Goal: Task Accomplishment & Management: Use online tool/utility

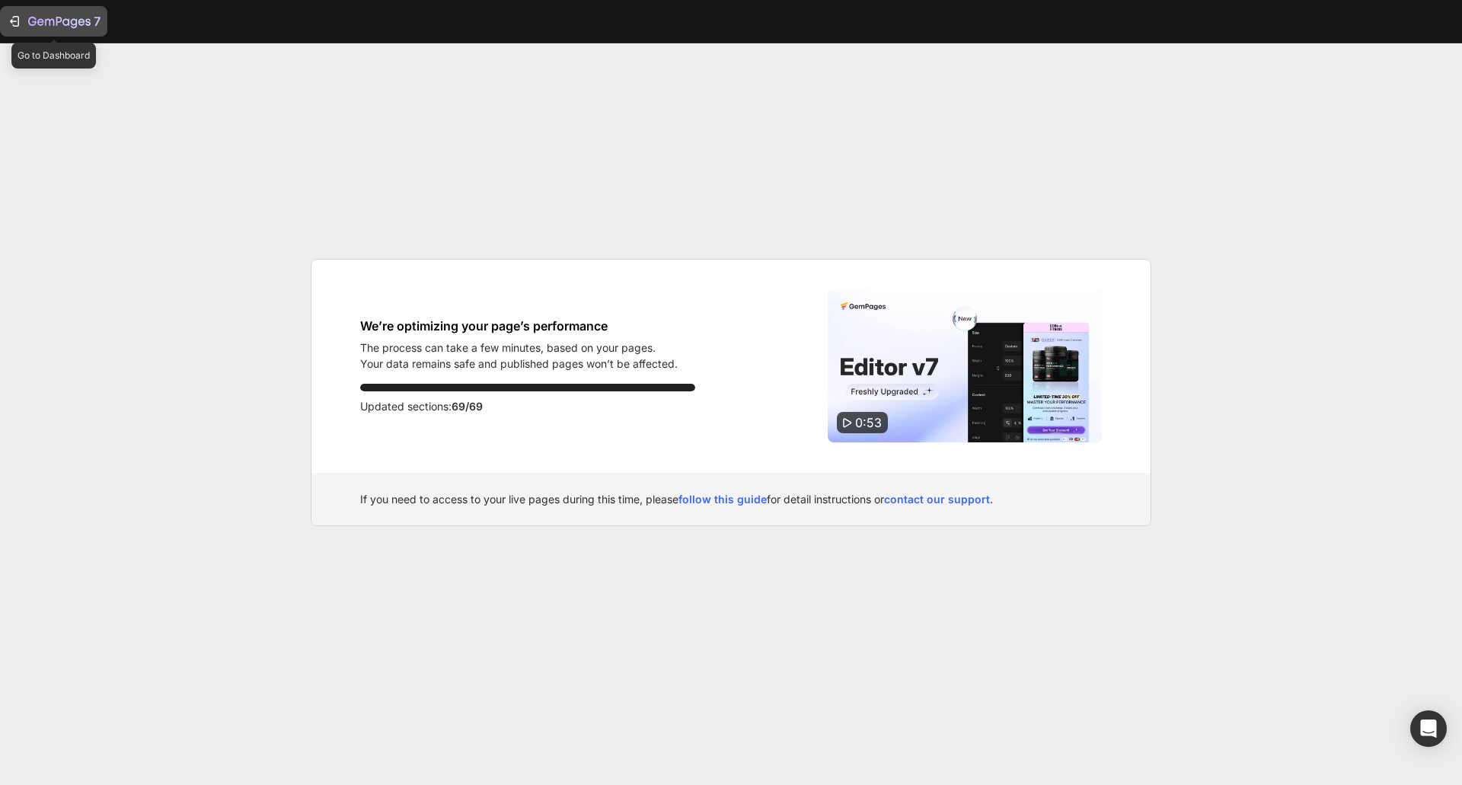
click at [8, 21] on icon "button" at bounding box center [14, 21] width 15 height 15
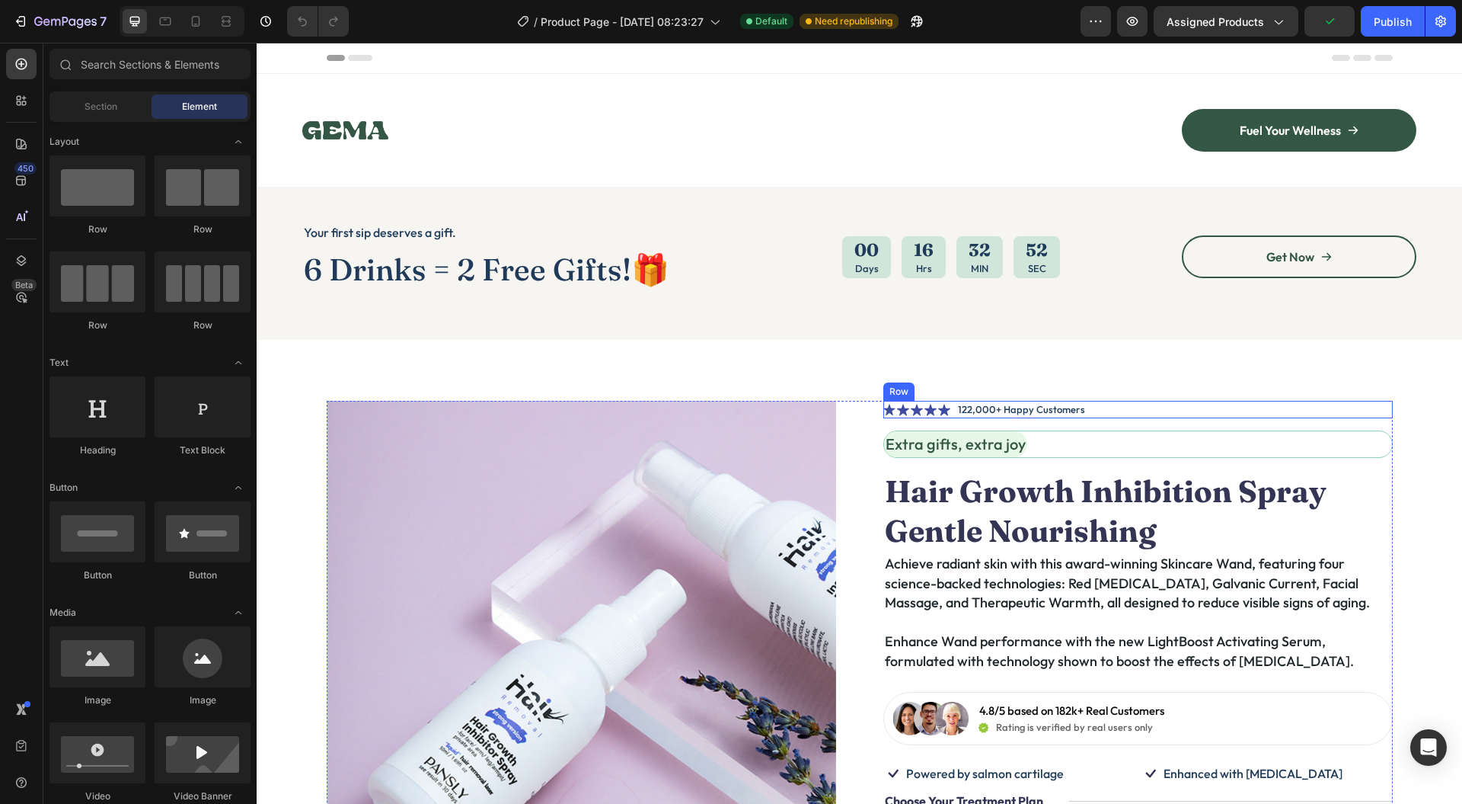
click at [1085, 411] on div "Icon Icon Icon Icon Icon Icon List 122,000+ Happy Customers Text Block Row" at bounding box center [1139, 410] width 510 height 18
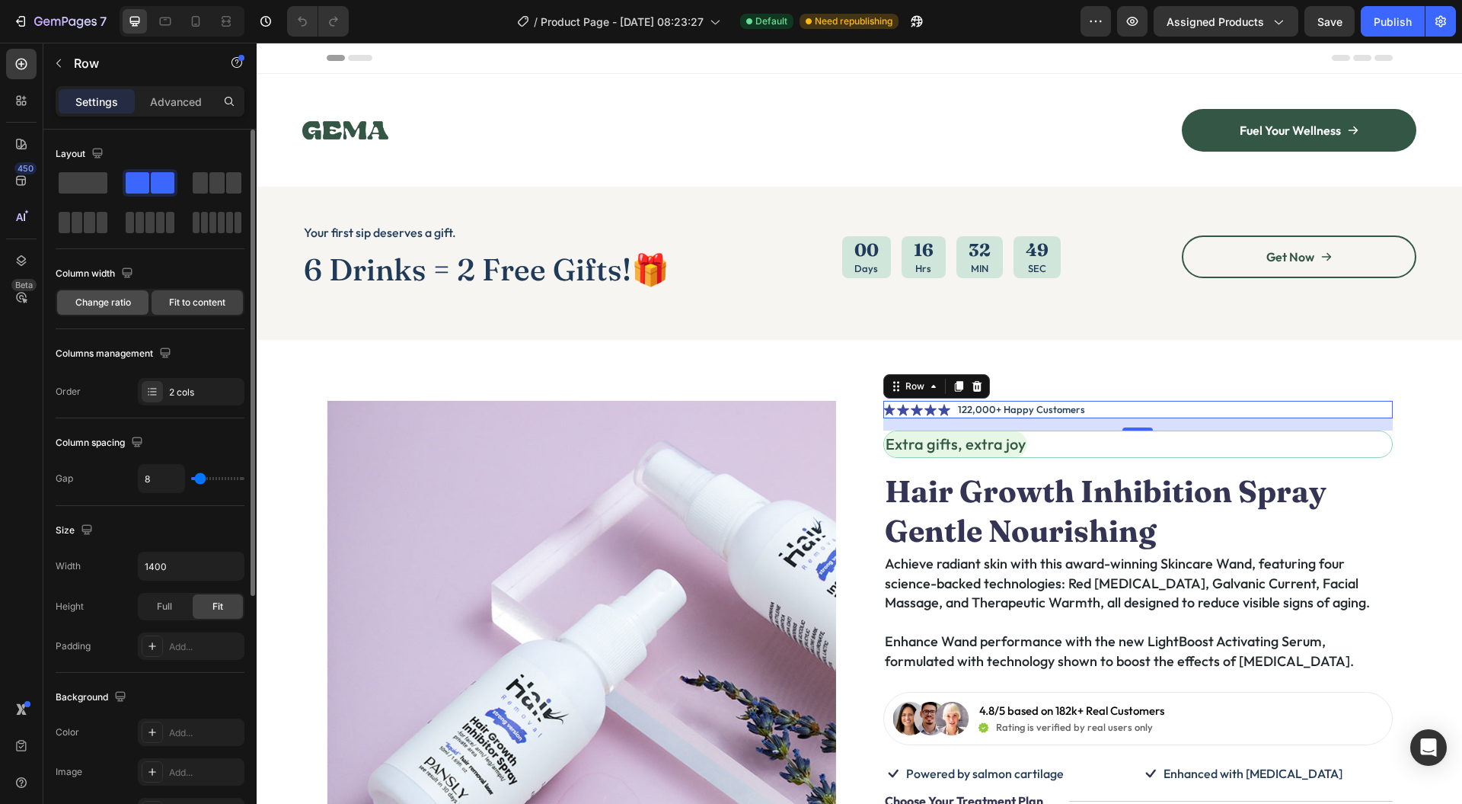
click at [128, 292] on div "Change ratio" at bounding box center [102, 302] width 91 height 24
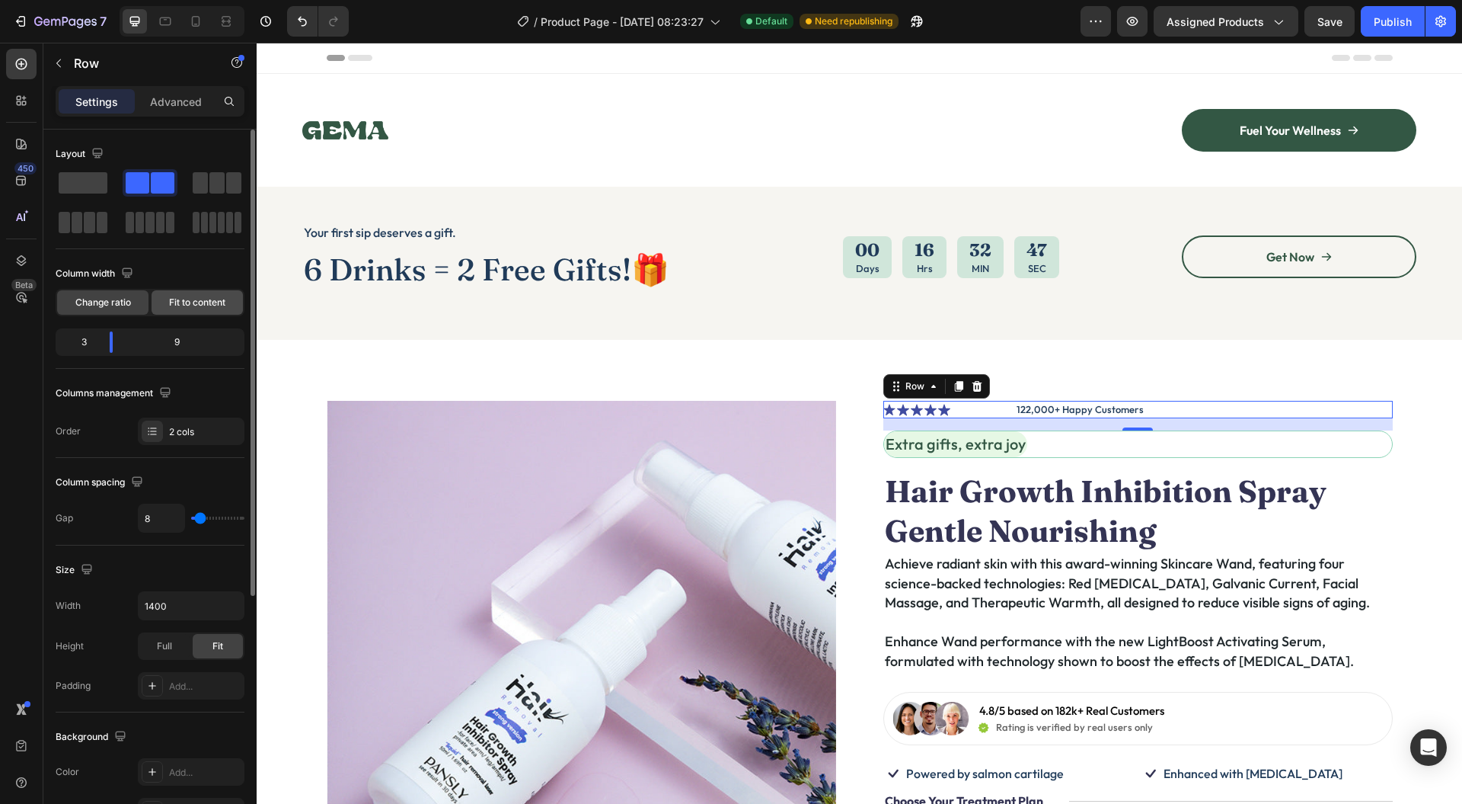
click at [210, 303] on span "Fit to content" at bounding box center [197, 303] width 56 height 14
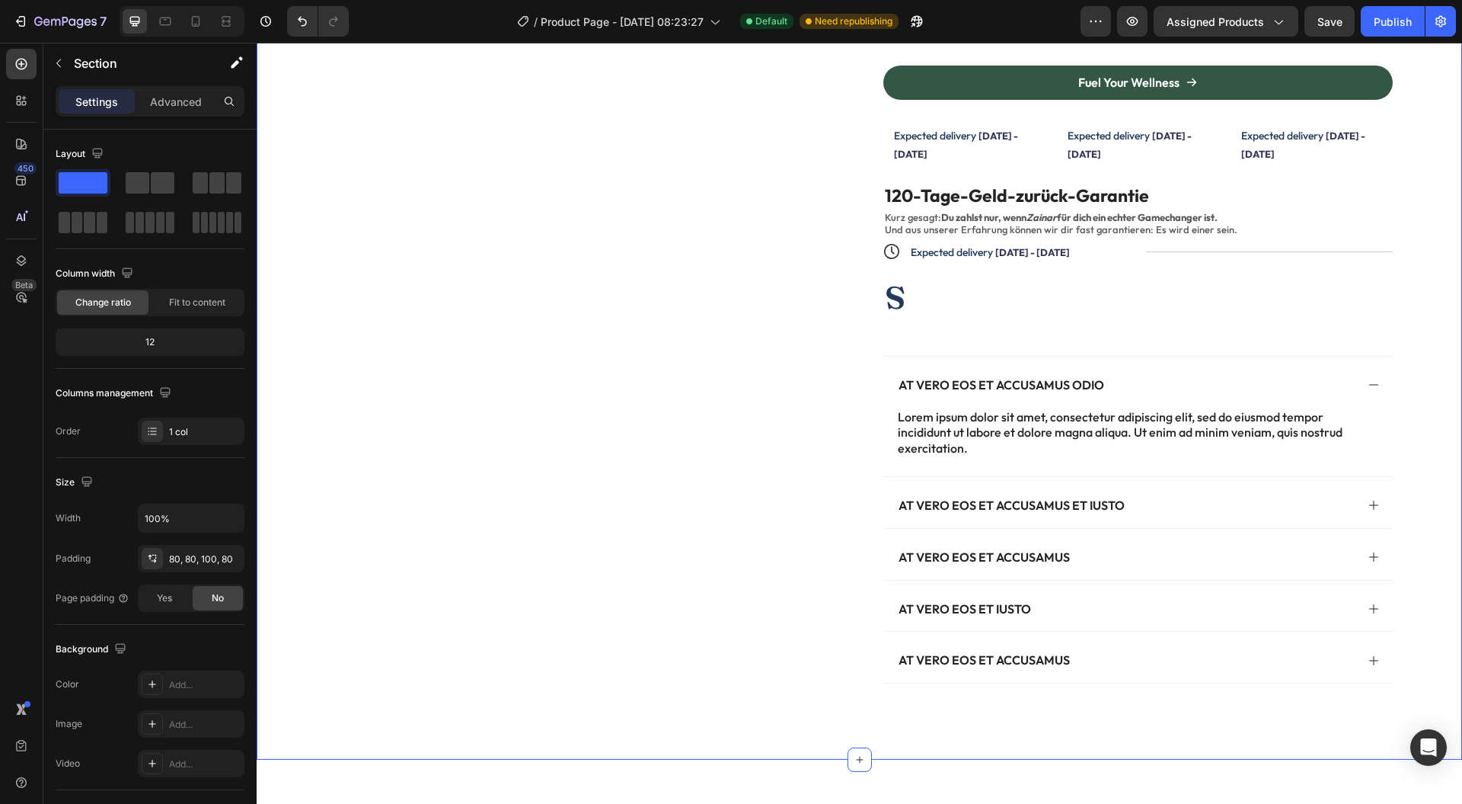
scroll to position [1120, 0]
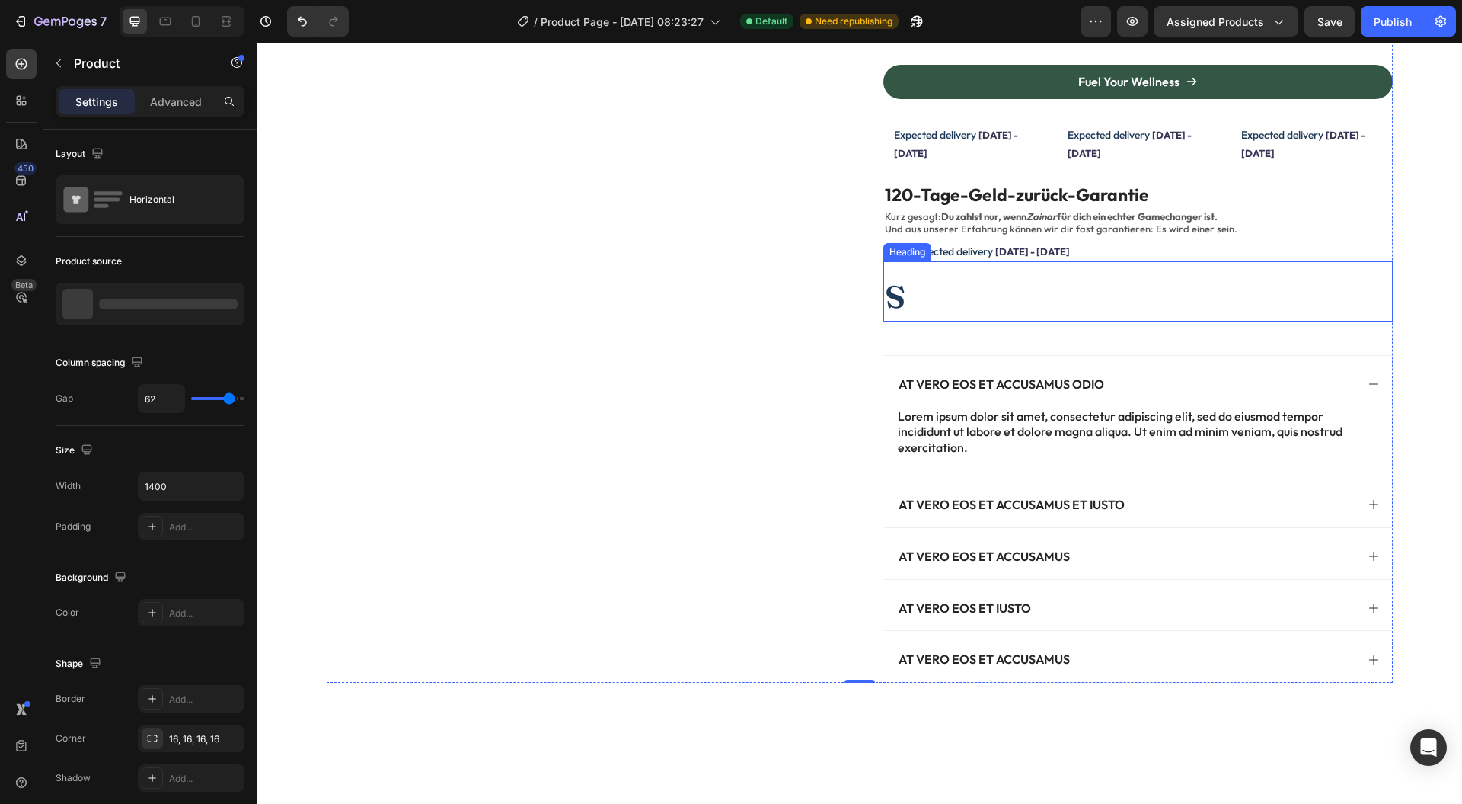
click at [903, 280] on h2 "s" at bounding box center [1139, 290] width 510 height 59
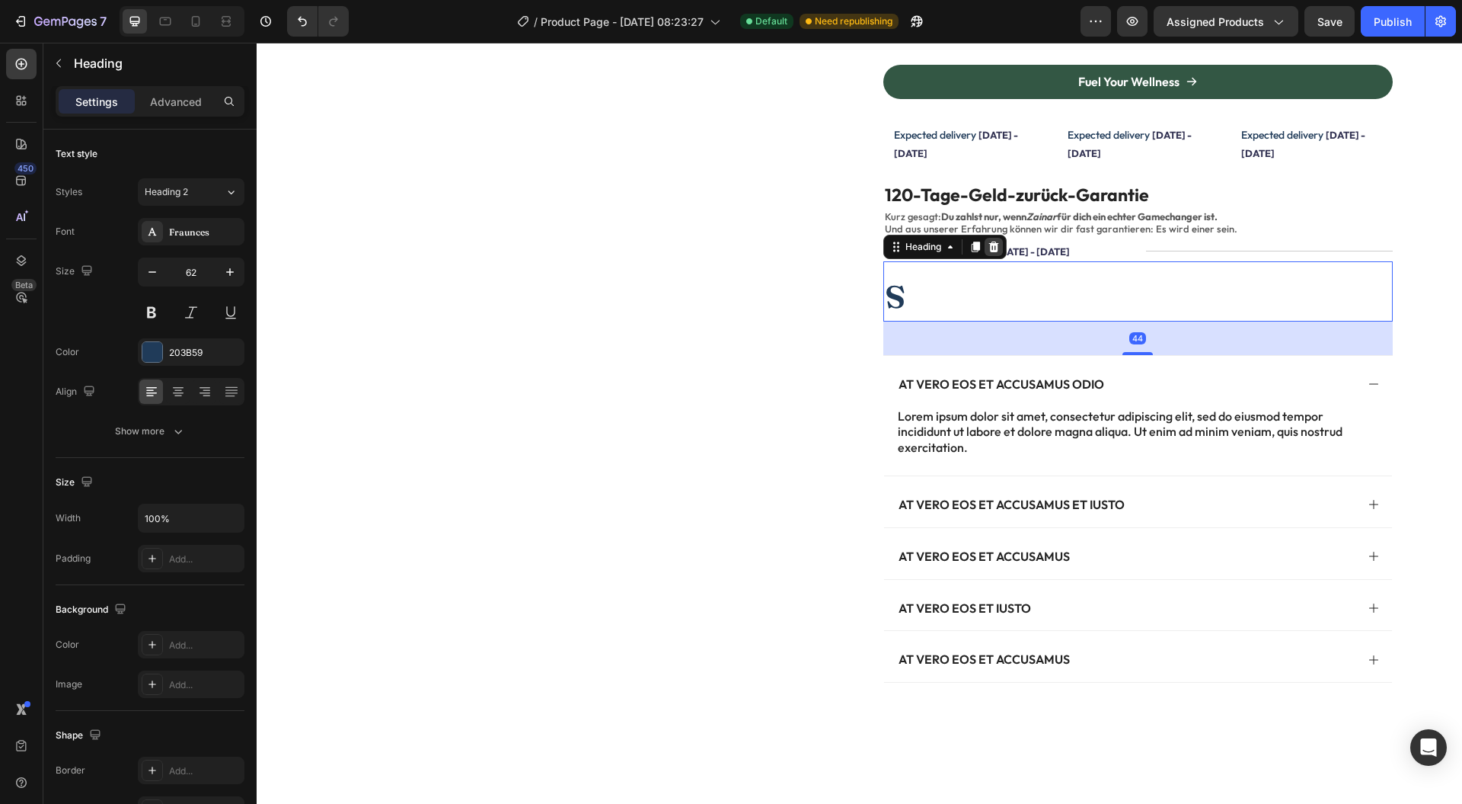
click at [991, 245] on icon at bounding box center [994, 246] width 10 height 11
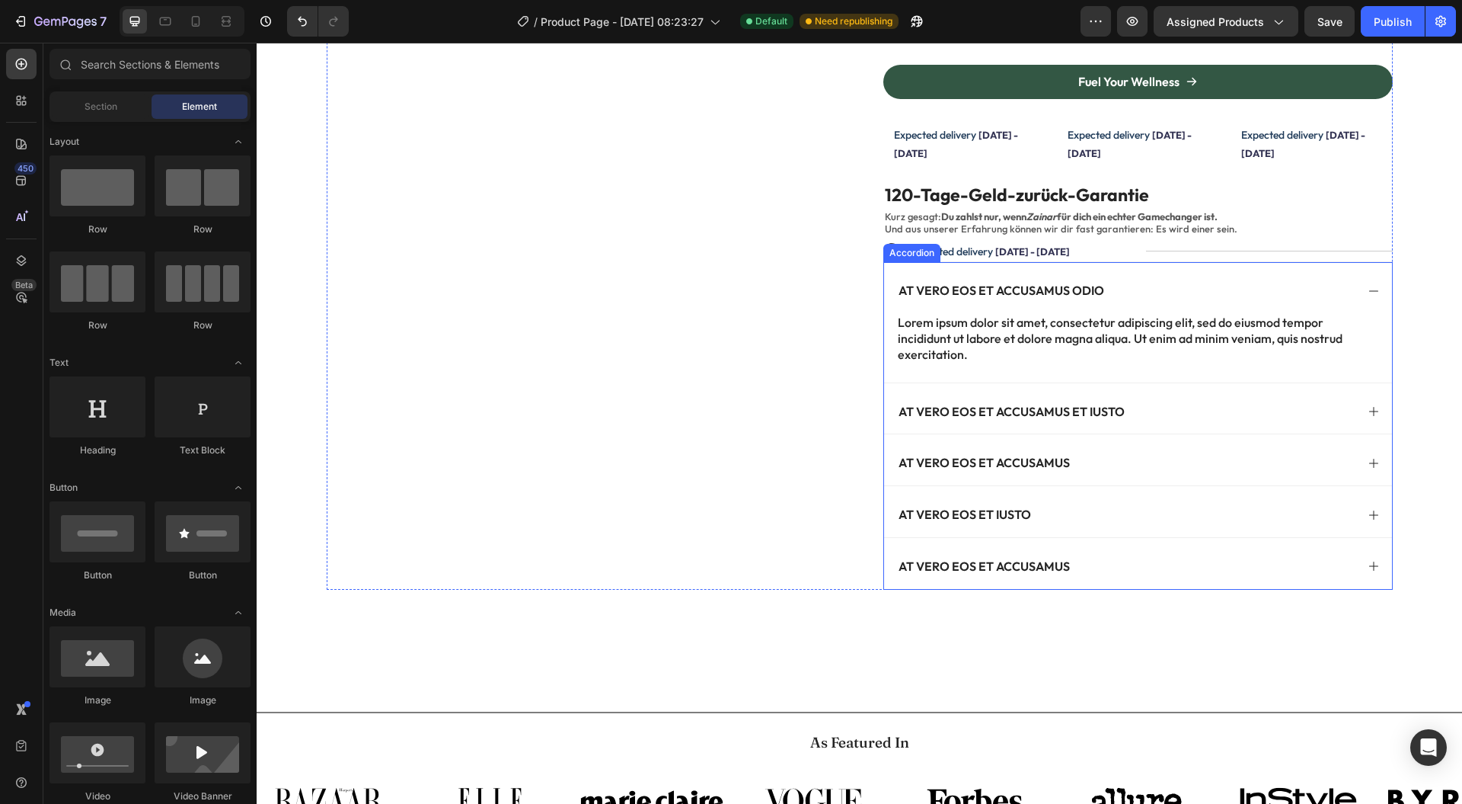
click at [1068, 367] on div "Lorem ipsum dolor sit amet, consectetur adipiscing elit, sed do eiusmod tempor …" at bounding box center [1138, 347] width 508 height 69
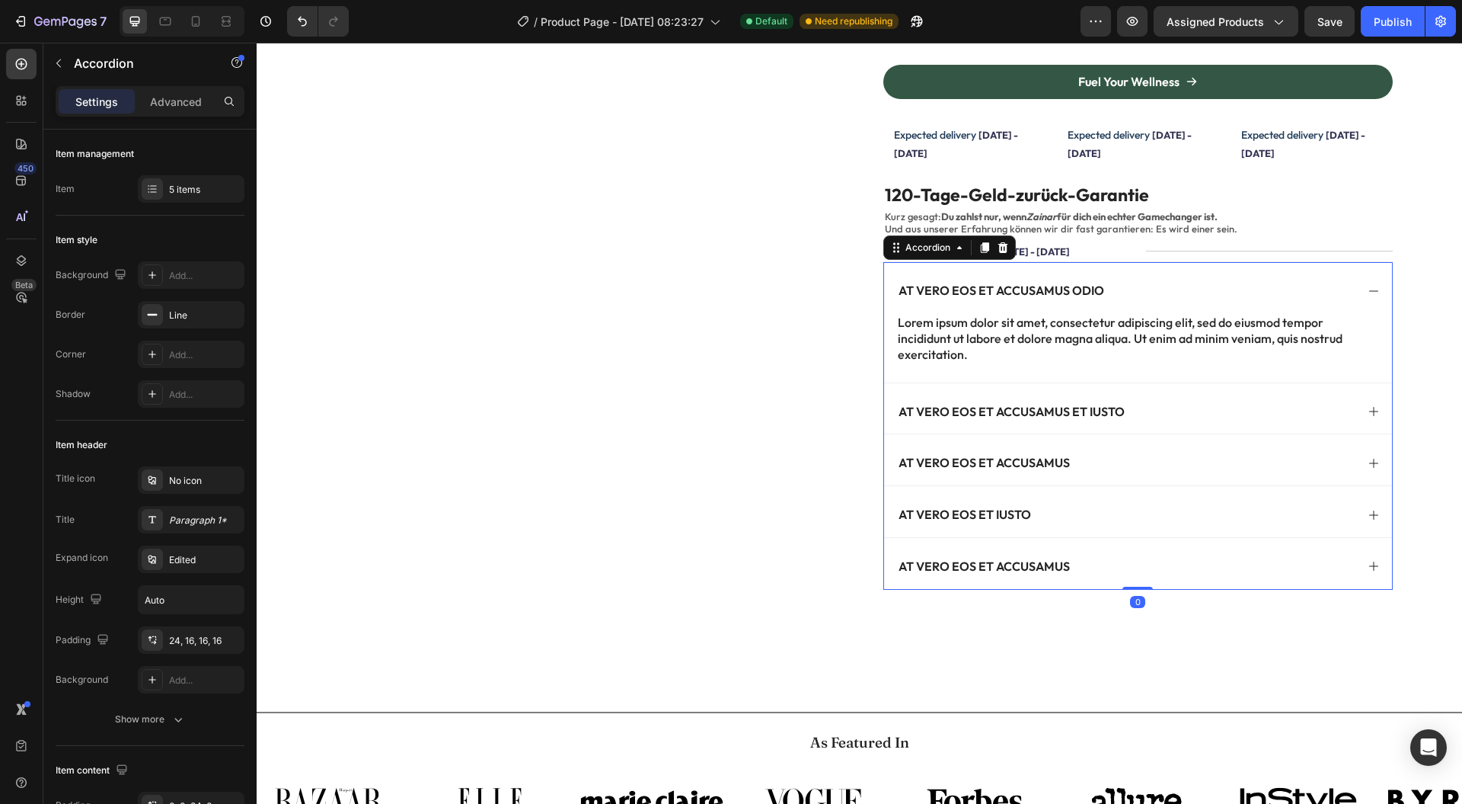
click at [1270, 297] on div "At vero eos et accusamus odio" at bounding box center [1125, 290] width 459 height 21
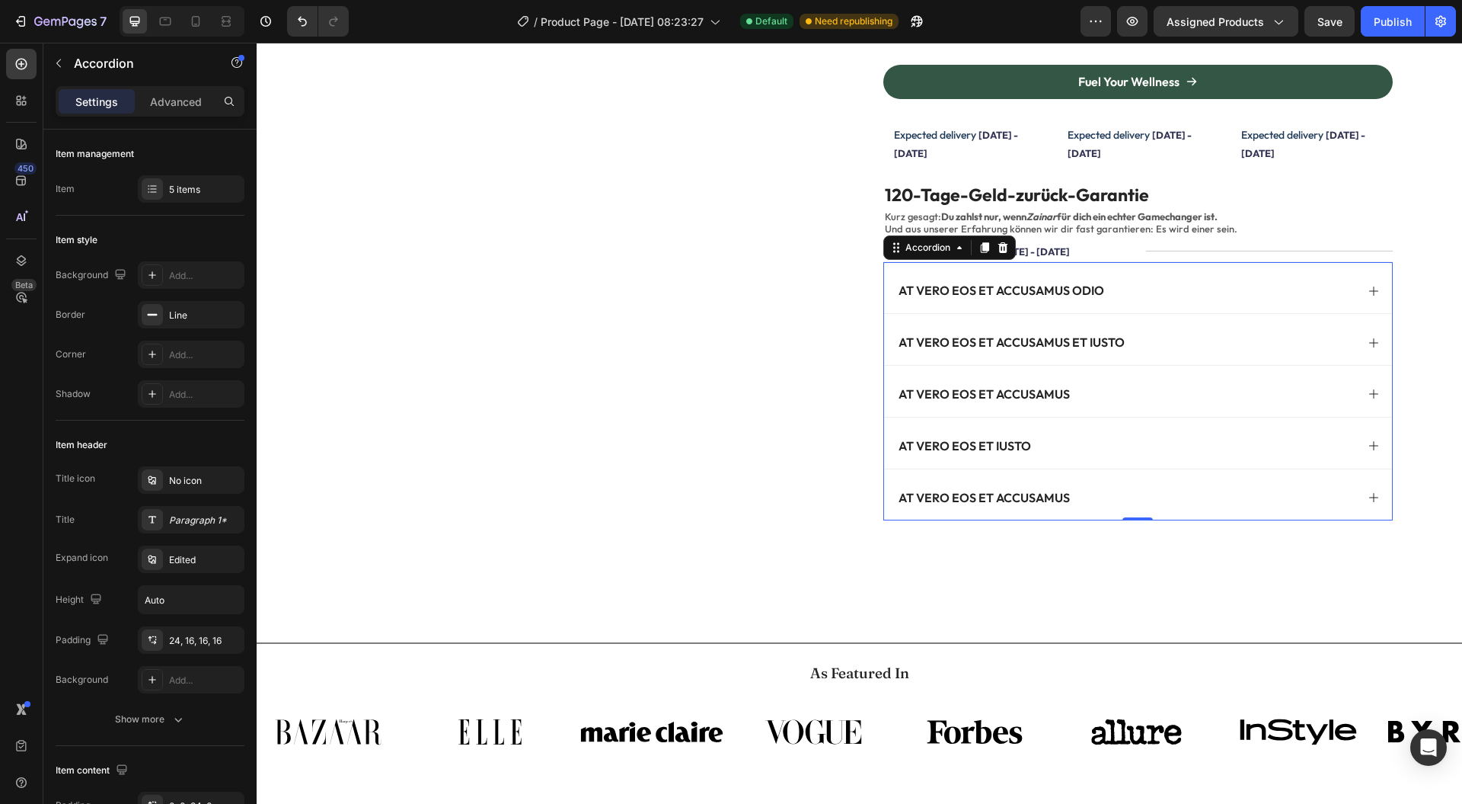
click at [1149, 264] on div "At vero eos et accusamus odio" at bounding box center [1138, 287] width 508 height 51
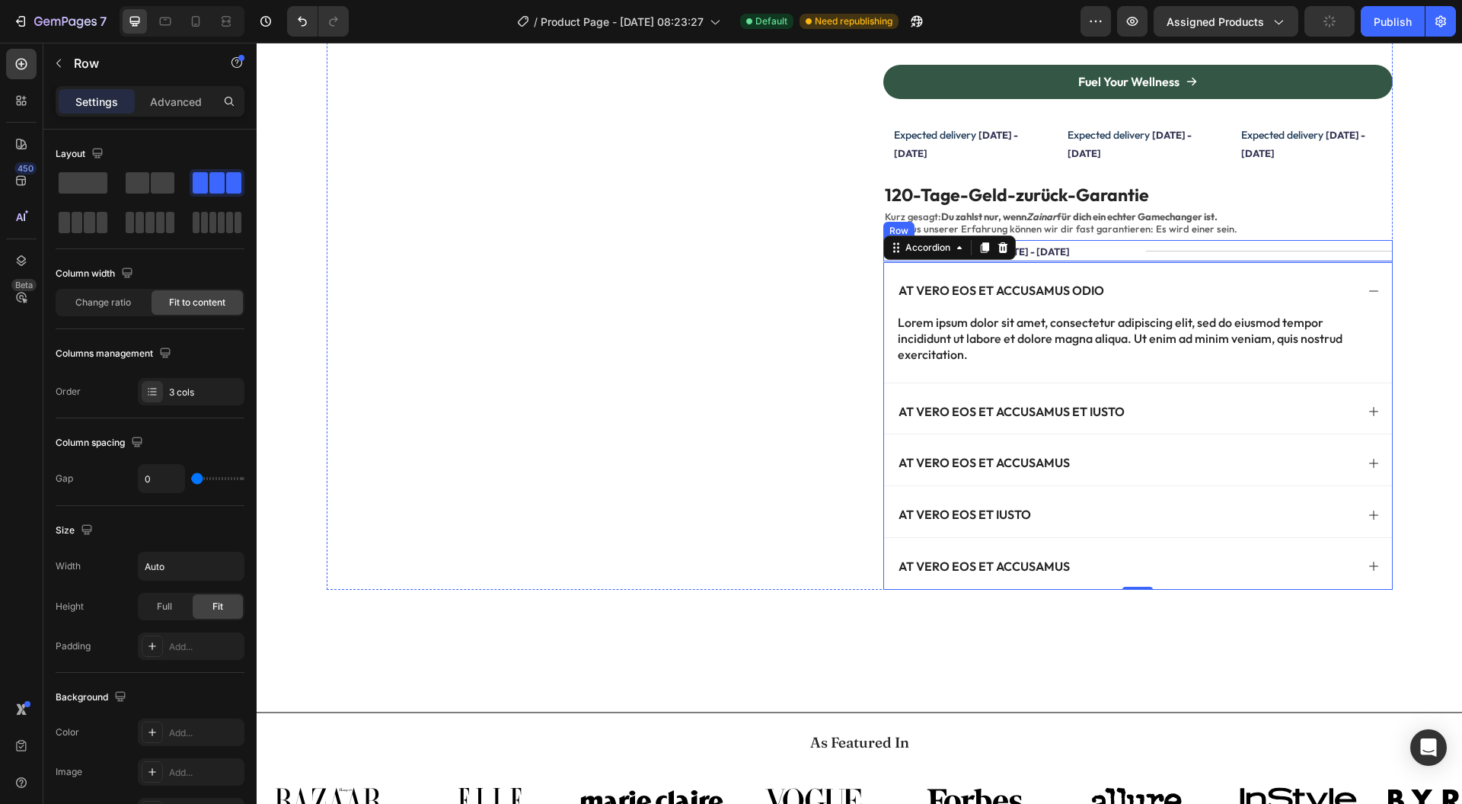
click at [1149, 260] on div "Title Line" at bounding box center [1269, 250] width 247 height 21
click at [973, 228] on icon at bounding box center [977, 225] width 10 height 11
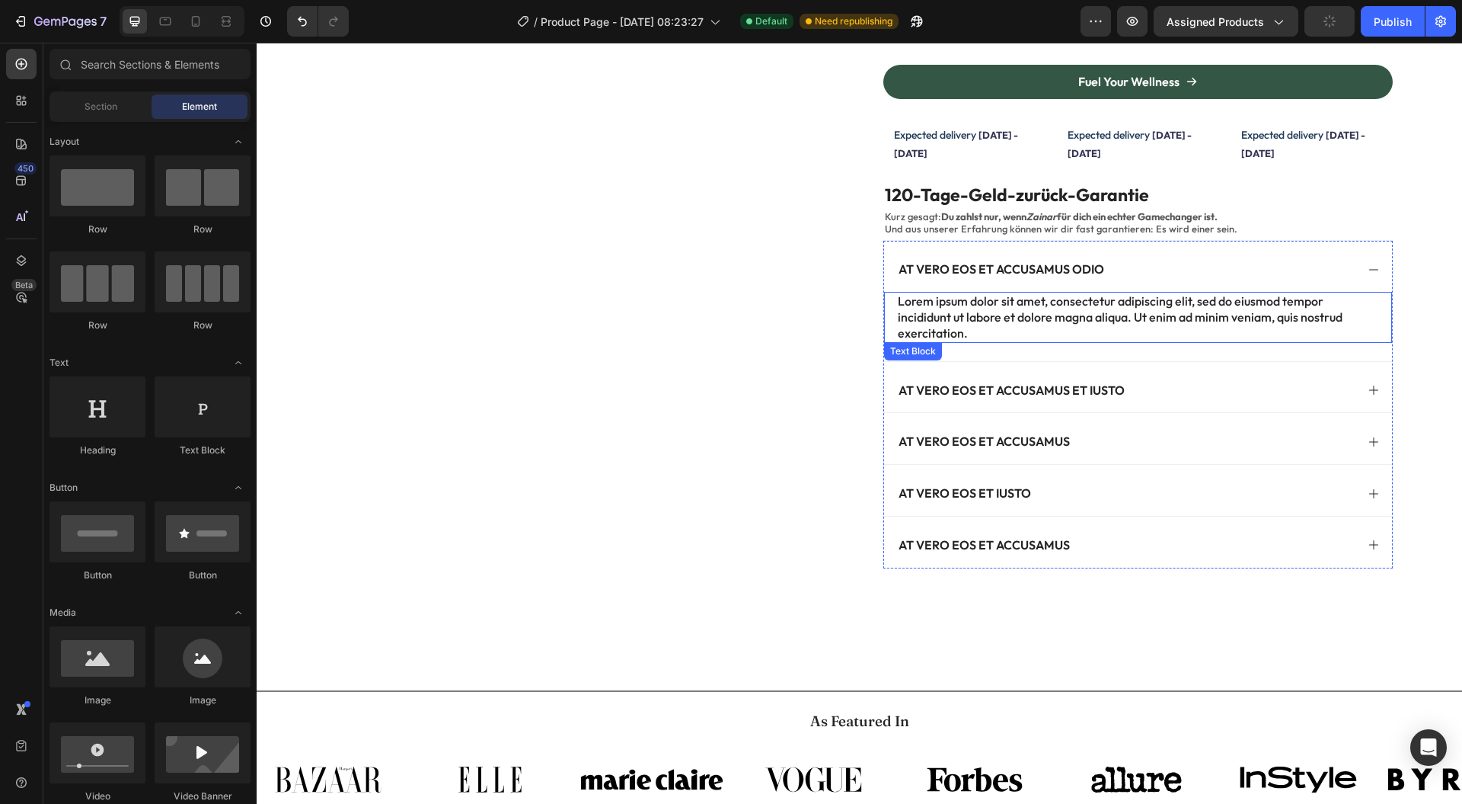
scroll to position [1041, 0]
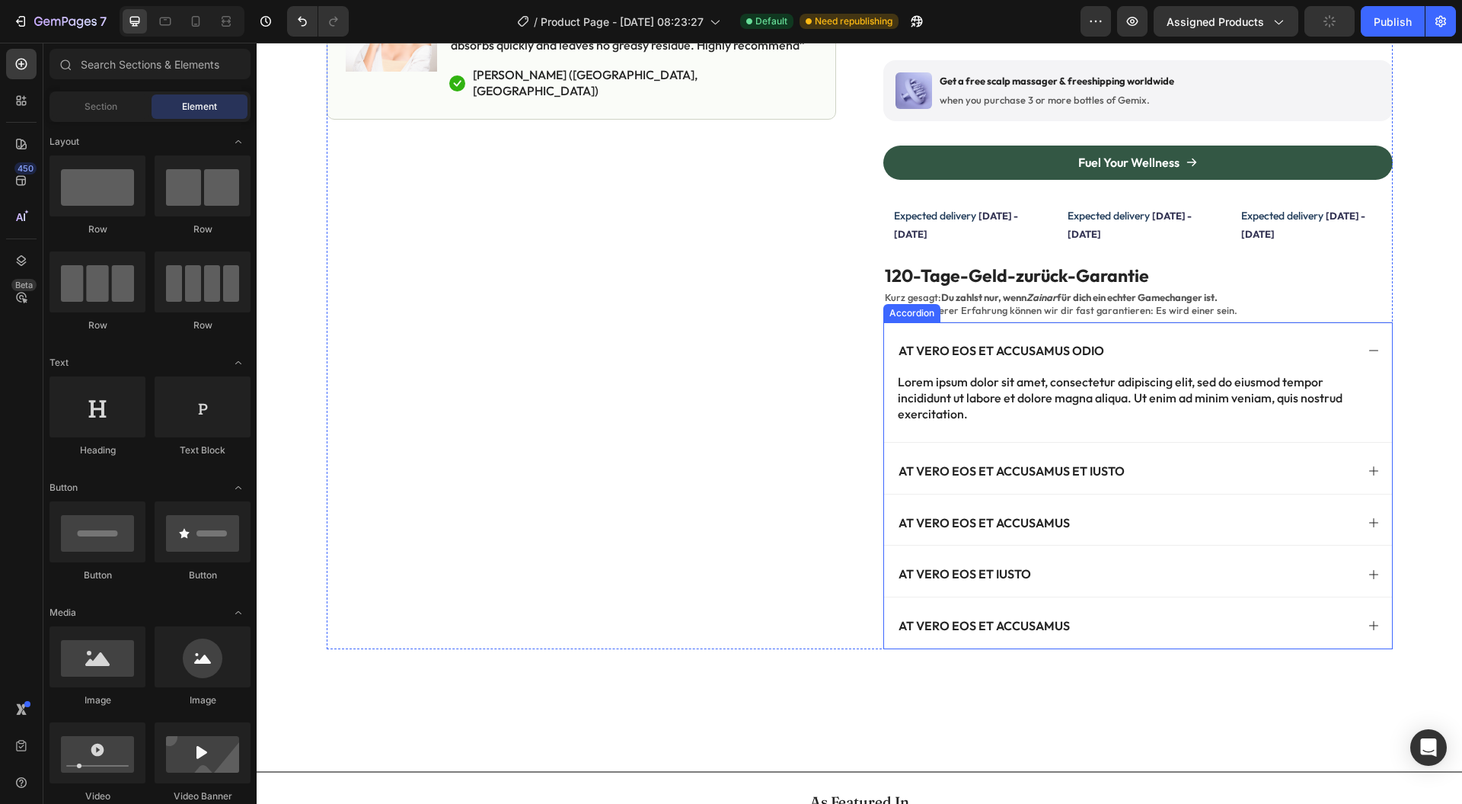
click at [1132, 361] on div "At vero eos et accusamus odio" at bounding box center [1138, 347] width 508 height 51
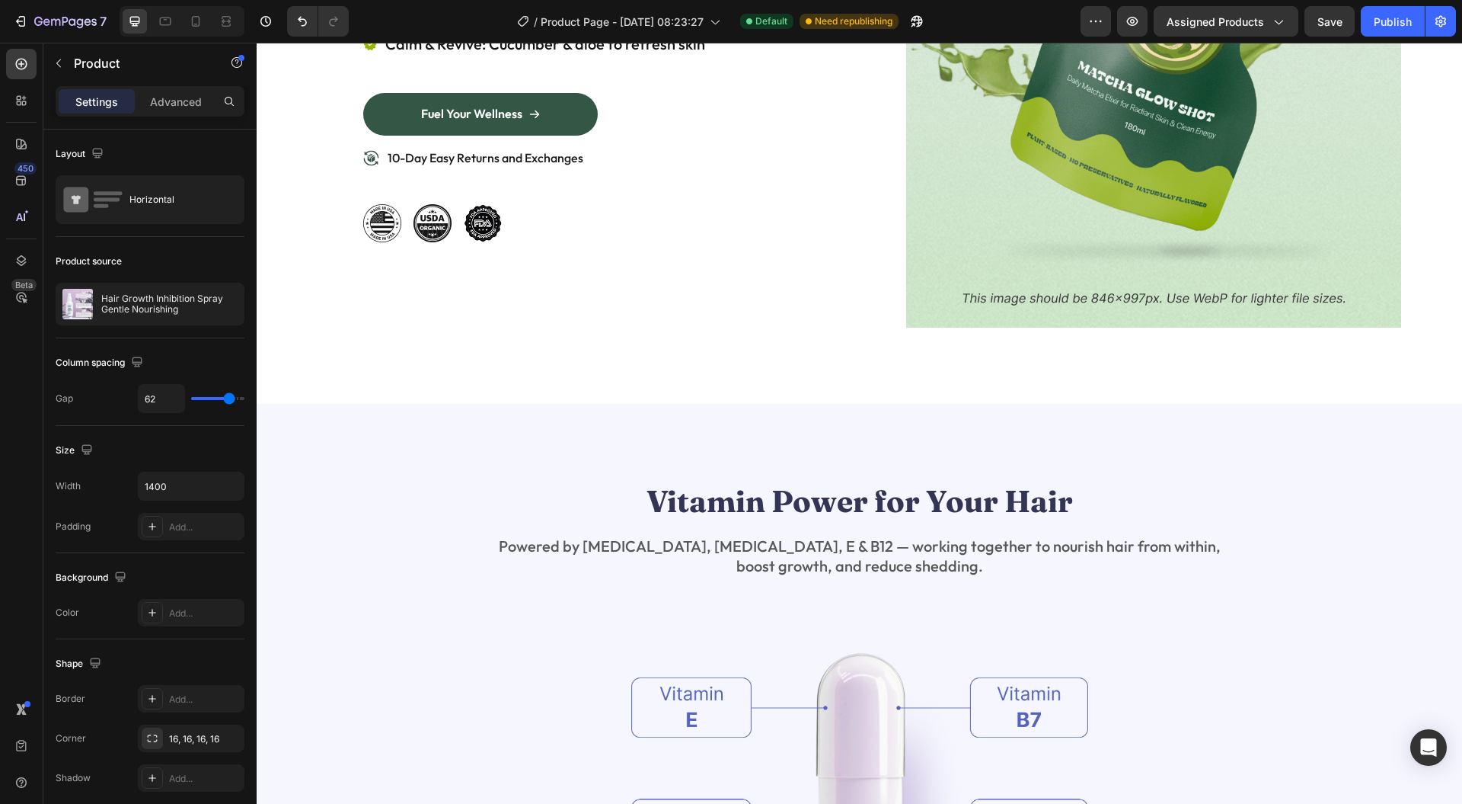
scroll to position [5558, 0]
